Goal: Information Seeking & Learning: Learn about a topic

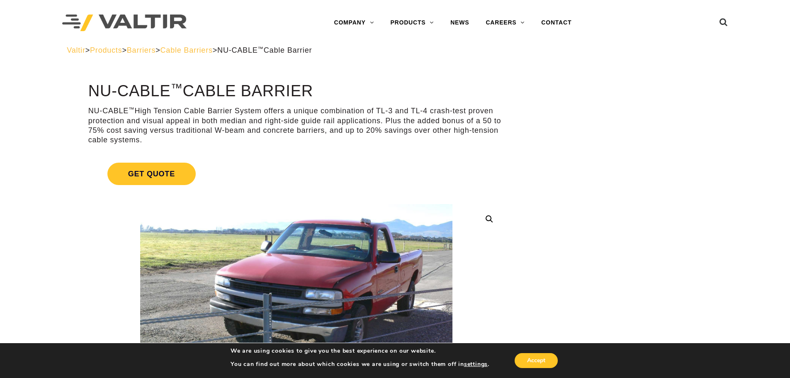
click at [297, 125] on p "NU-CABLE ™ High Tension Cable Barrier System offers a unique combination of TL-…" at bounding box center [296, 125] width 416 height 39
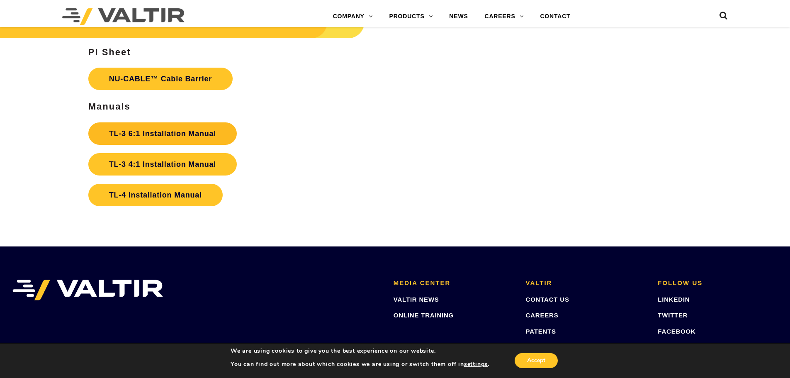
scroll to position [1783, 0]
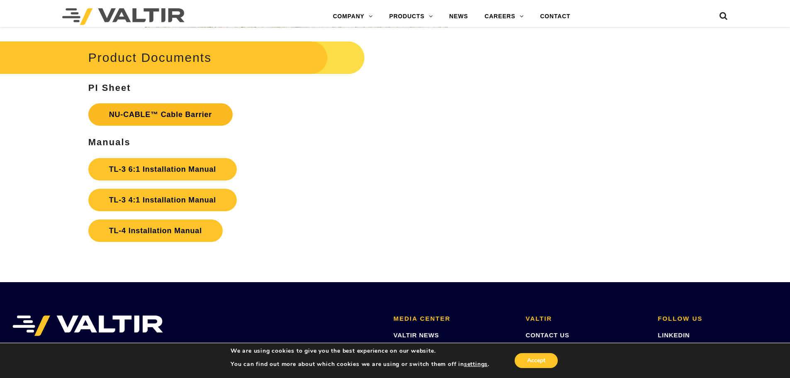
click at [173, 116] on link "NU-CABLE™ Cable Barrier" at bounding box center [160, 114] width 144 height 22
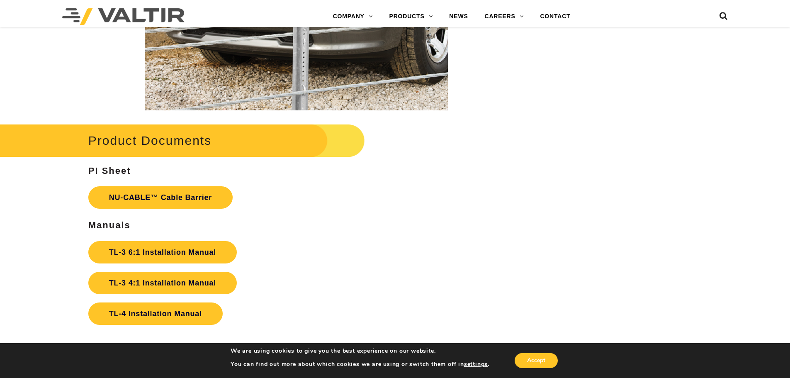
scroll to position [1824, 0]
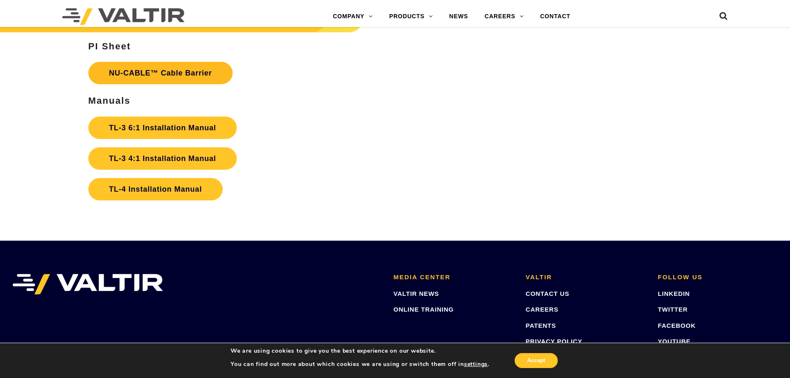
click at [125, 69] on link "NU-CABLE™ Cable Barrier" at bounding box center [160, 73] width 144 height 22
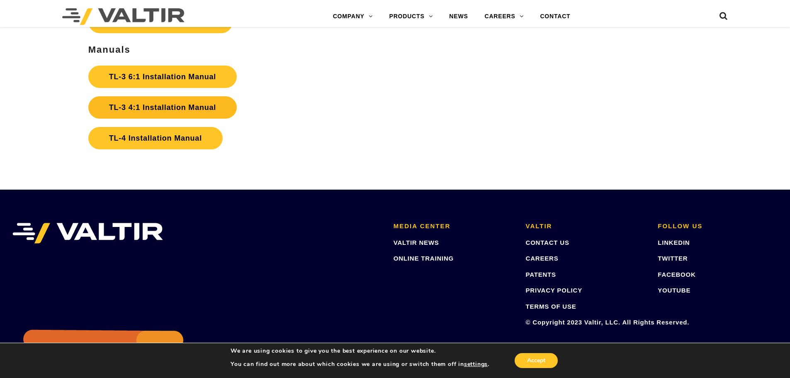
scroll to position [1811, 0]
